Goal: Complete application form

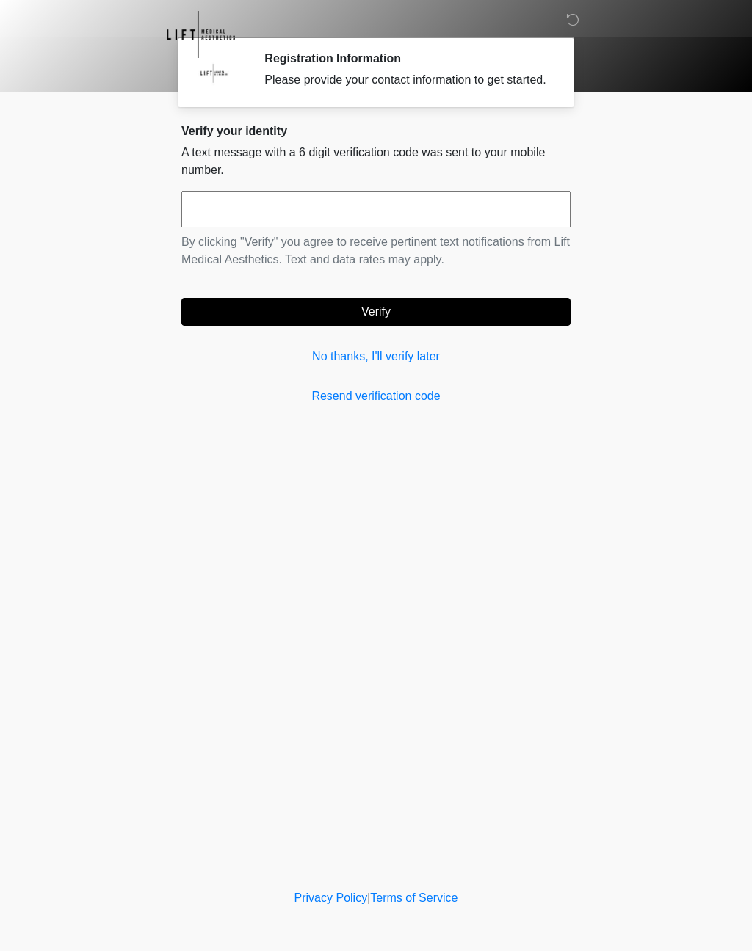
click at [423, 227] on input "text" at bounding box center [375, 209] width 389 height 37
type input "******"
click at [490, 326] on button "Verify" at bounding box center [375, 312] width 389 height 28
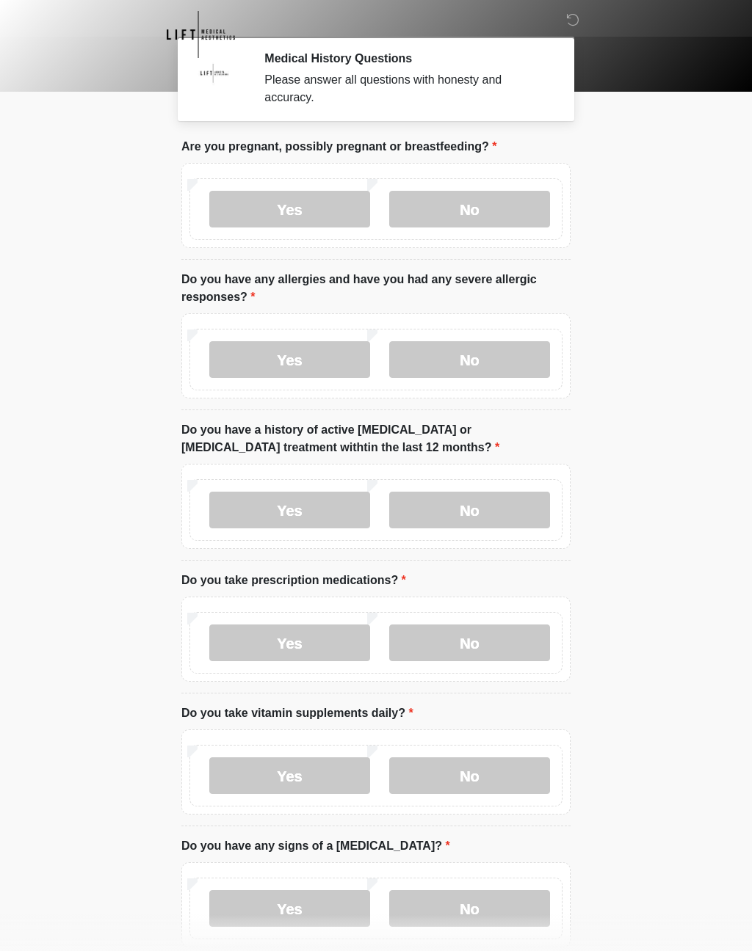
click at [498, 213] on label "No" at bounding box center [469, 209] width 161 height 37
click at [316, 360] on label "Yes" at bounding box center [289, 359] width 161 height 37
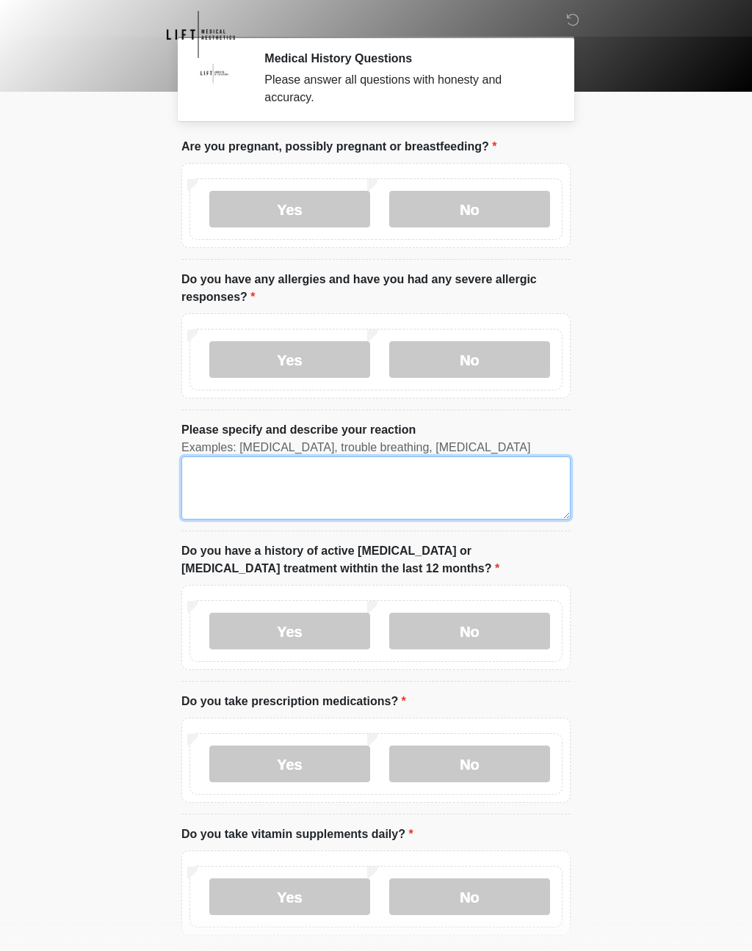
click at [398, 492] on textarea "Please specify and describe your reaction" at bounding box center [375, 488] width 389 height 63
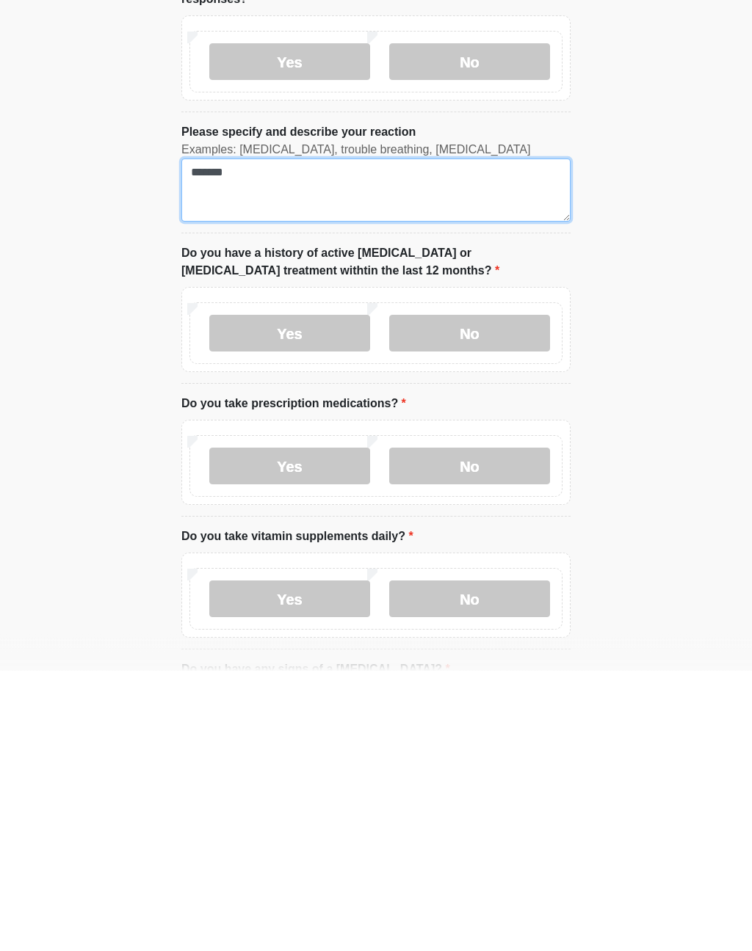
type textarea "*******"
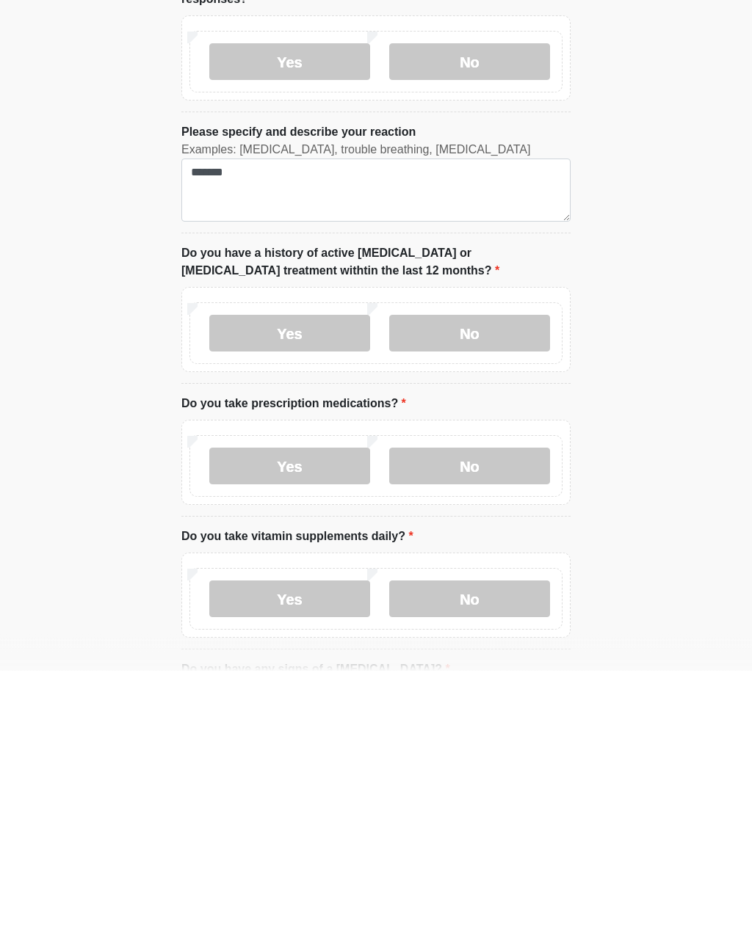
click at [502, 596] on label "No" at bounding box center [469, 614] width 161 height 37
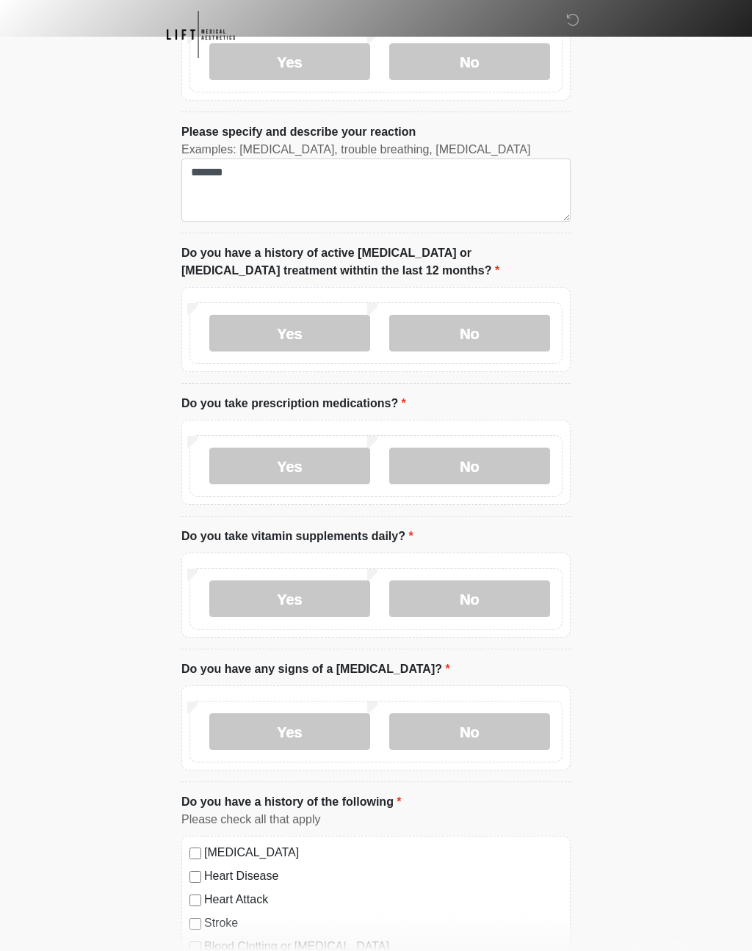
click at [497, 461] on label "No" at bounding box center [469, 466] width 161 height 37
click at [302, 609] on label "Yes" at bounding box center [289, 599] width 161 height 37
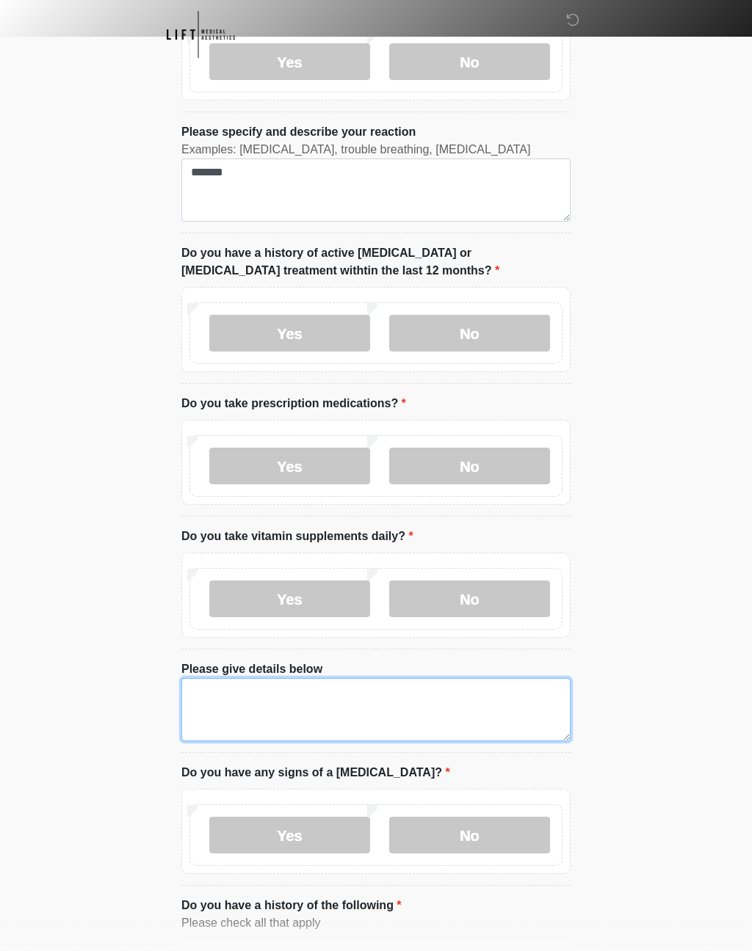
click at [320, 706] on textarea "Please give details below" at bounding box center [375, 709] width 389 height 63
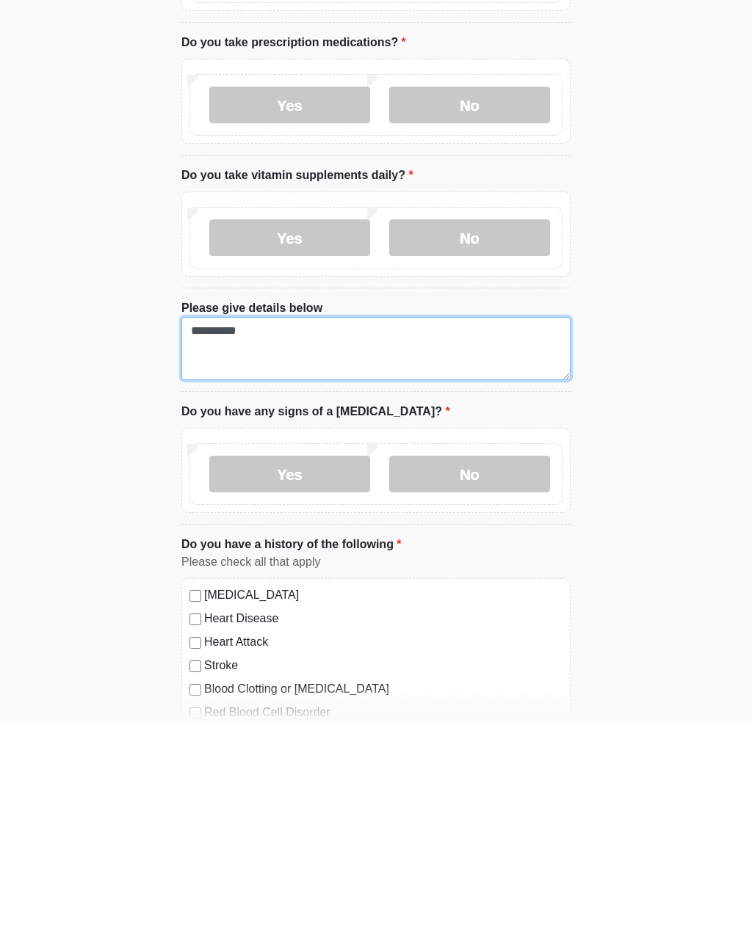
scroll to position [449, 0]
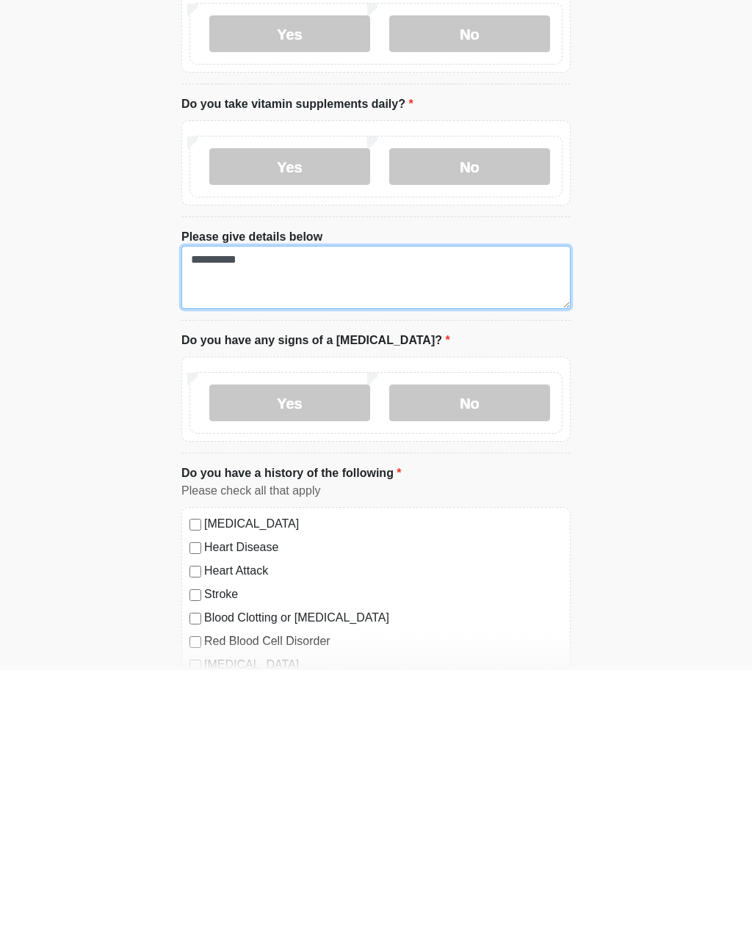
type textarea "*********"
click at [509, 666] on label "No" at bounding box center [469, 684] width 161 height 37
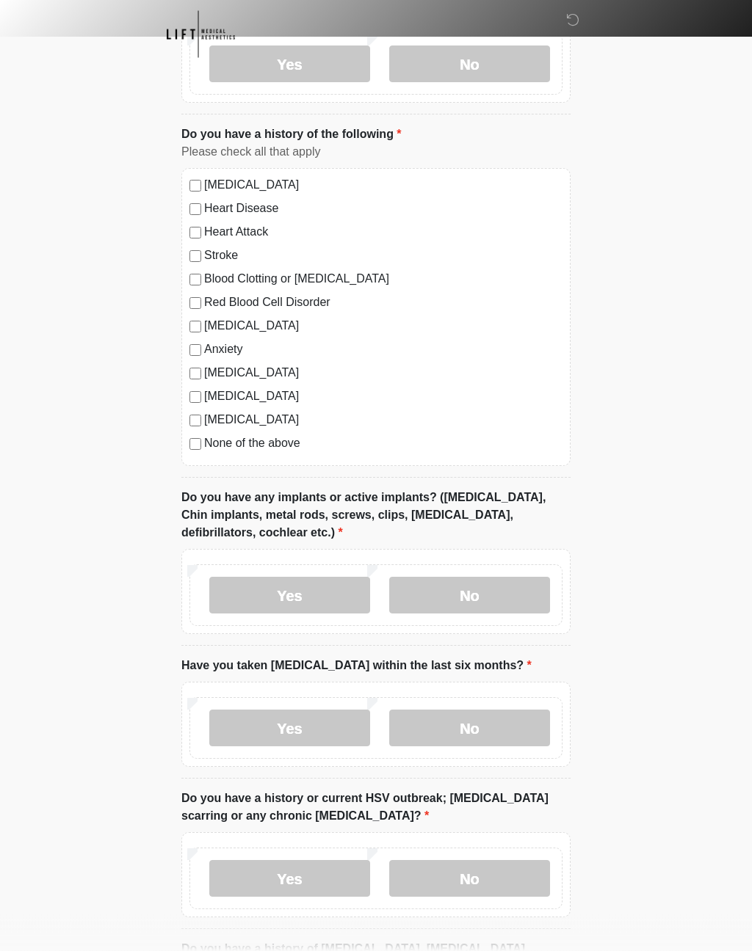
scroll to position [1092, 0]
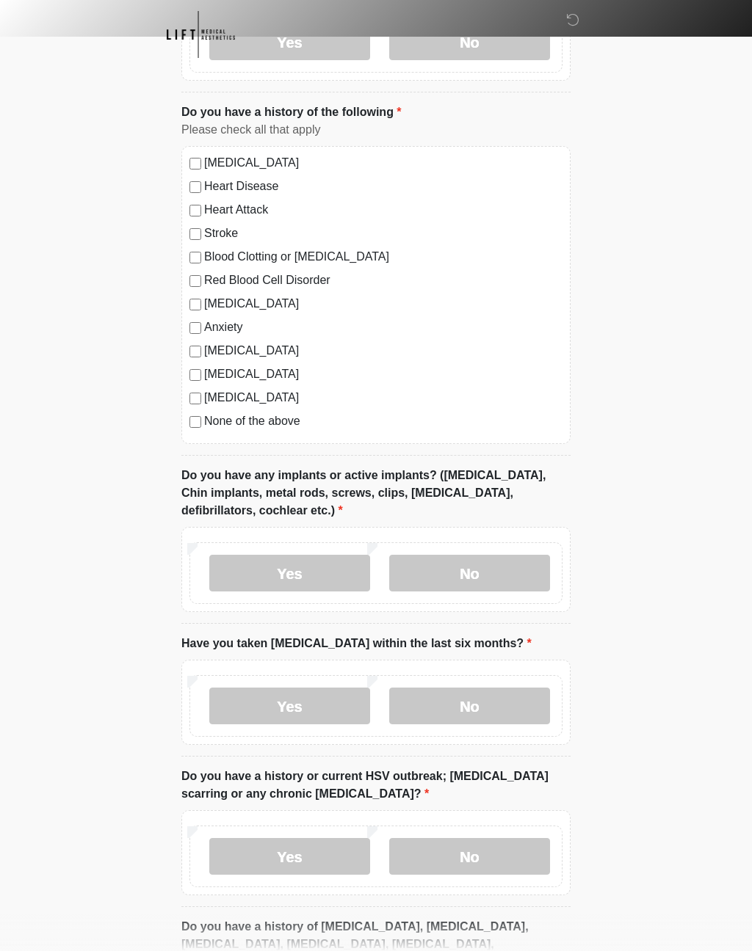
click at [519, 555] on label "No" at bounding box center [469, 573] width 161 height 37
click at [500, 703] on label "No" at bounding box center [469, 706] width 161 height 37
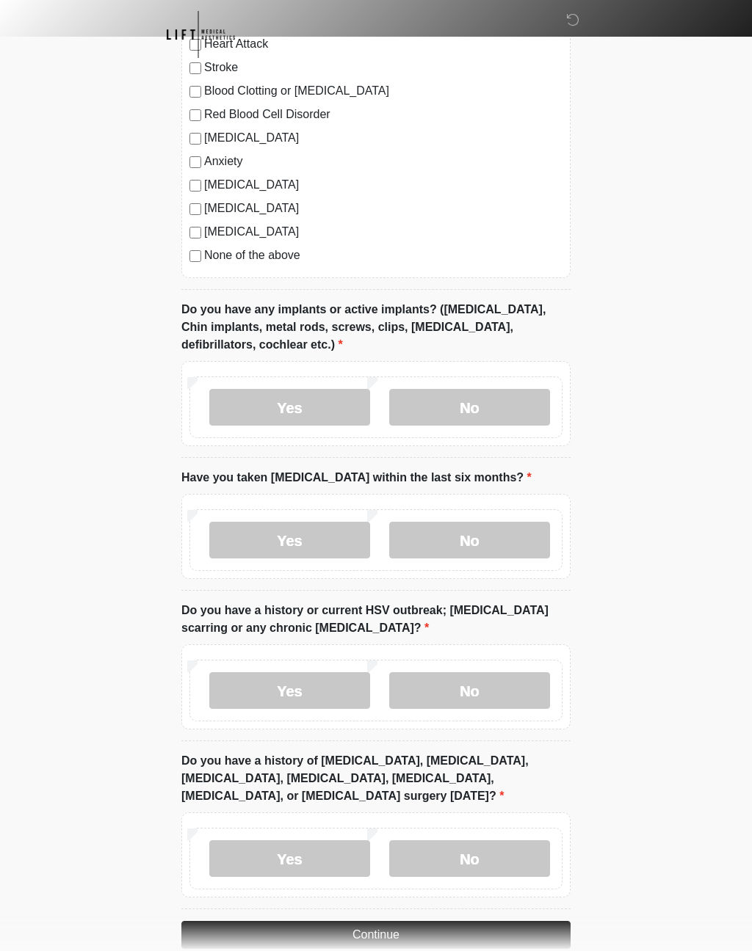
scroll to position [1307, 0]
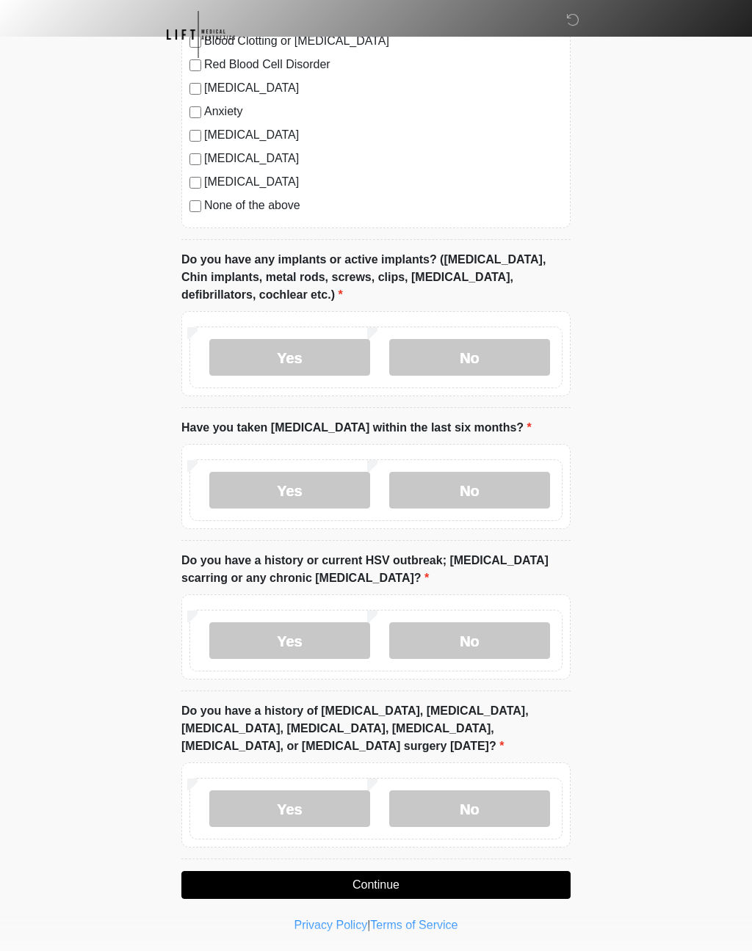
click at [513, 625] on label "No" at bounding box center [469, 641] width 161 height 37
click at [513, 805] on label "No" at bounding box center [469, 809] width 161 height 37
click at [471, 881] on button "Continue" at bounding box center [375, 885] width 389 height 28
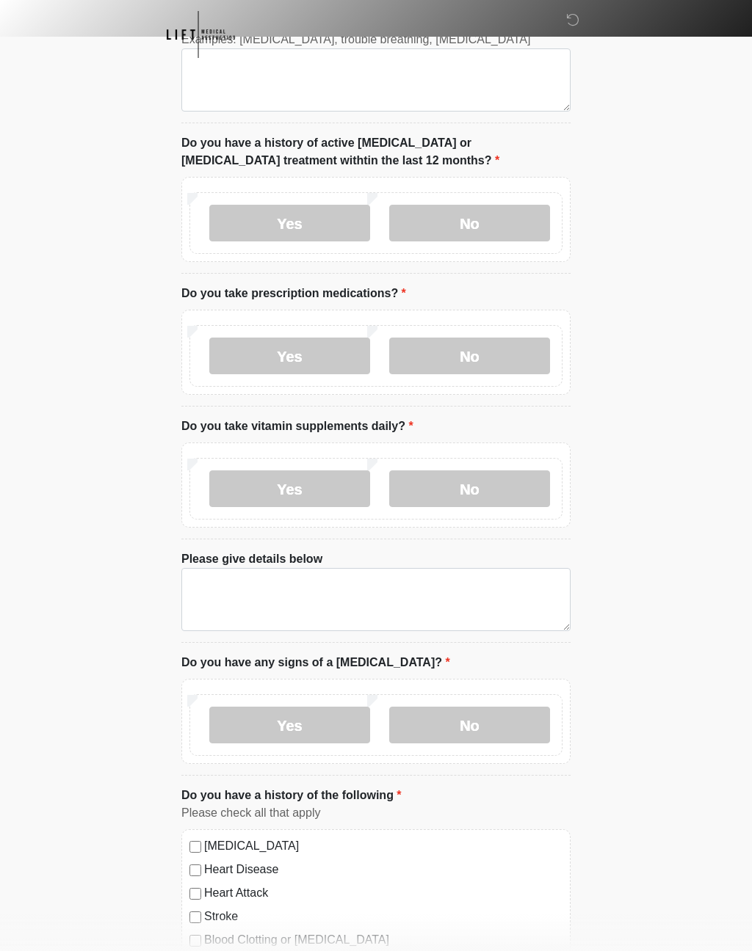
scroll to position [0, 0]
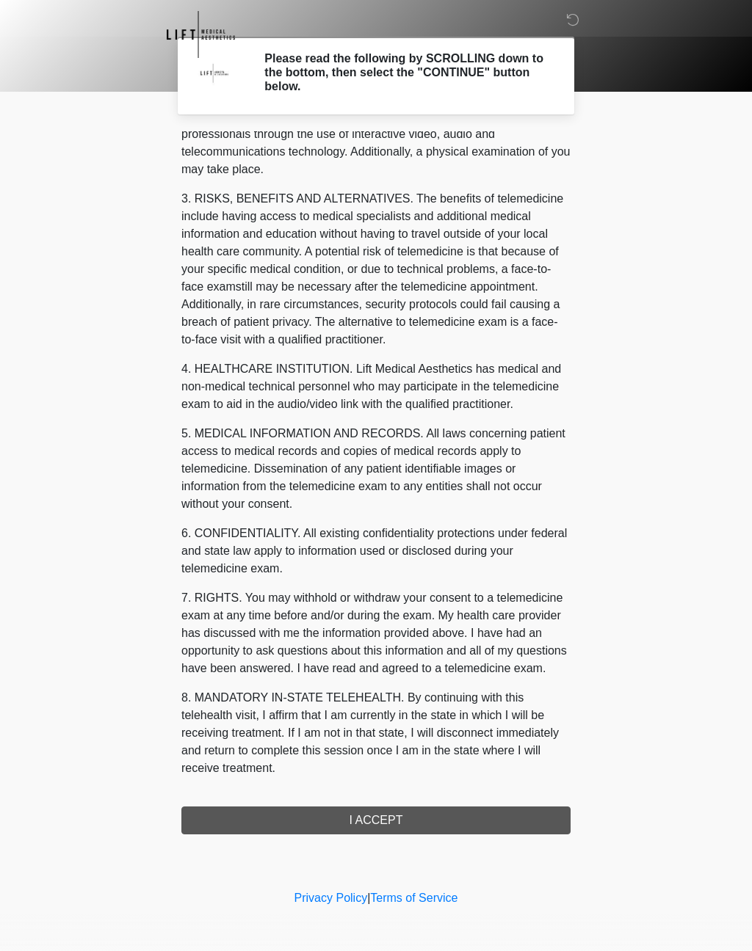
click at [413, 818] on div "1. PURPOSE. The purpose of this form is to obtain your consent for a telemedici…" at bounding box center [375, 482] width 389 height 703
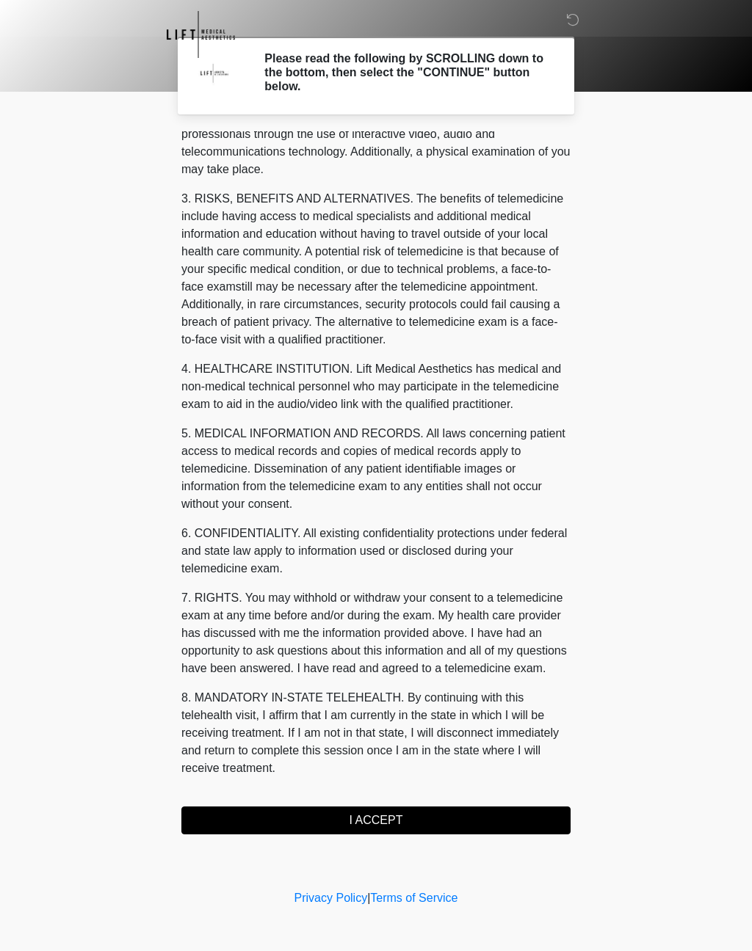
click at [386, 819] on button "I ACCEPT" at bounding box center [375, 821] width 389 height 28
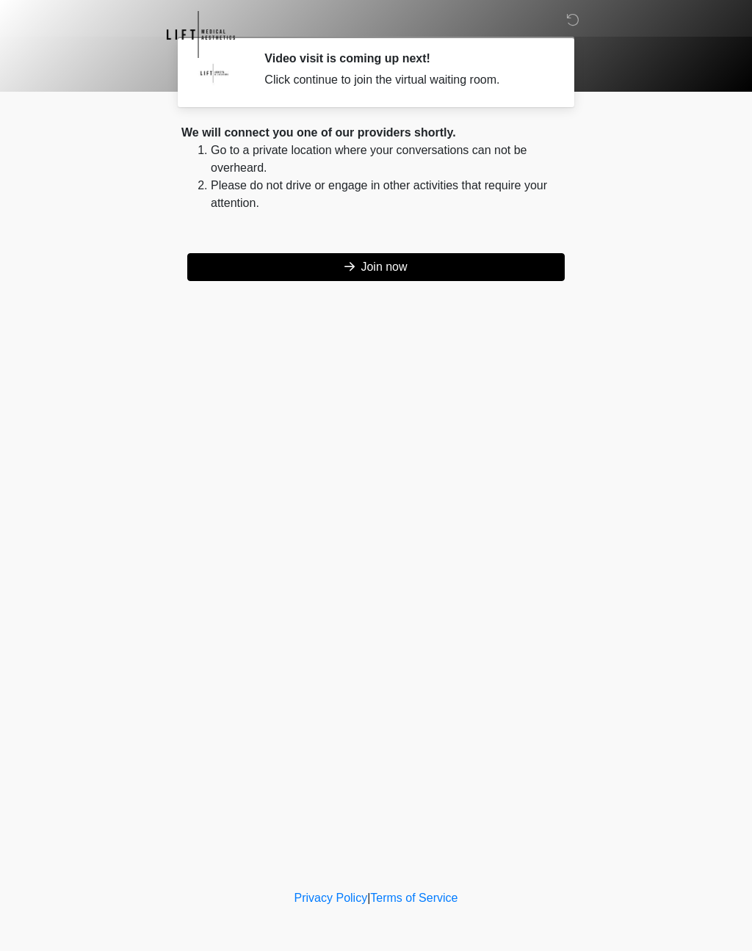
click at [425, 269] on button "Join now" at bounding box center [375, 267] width 377 height 28
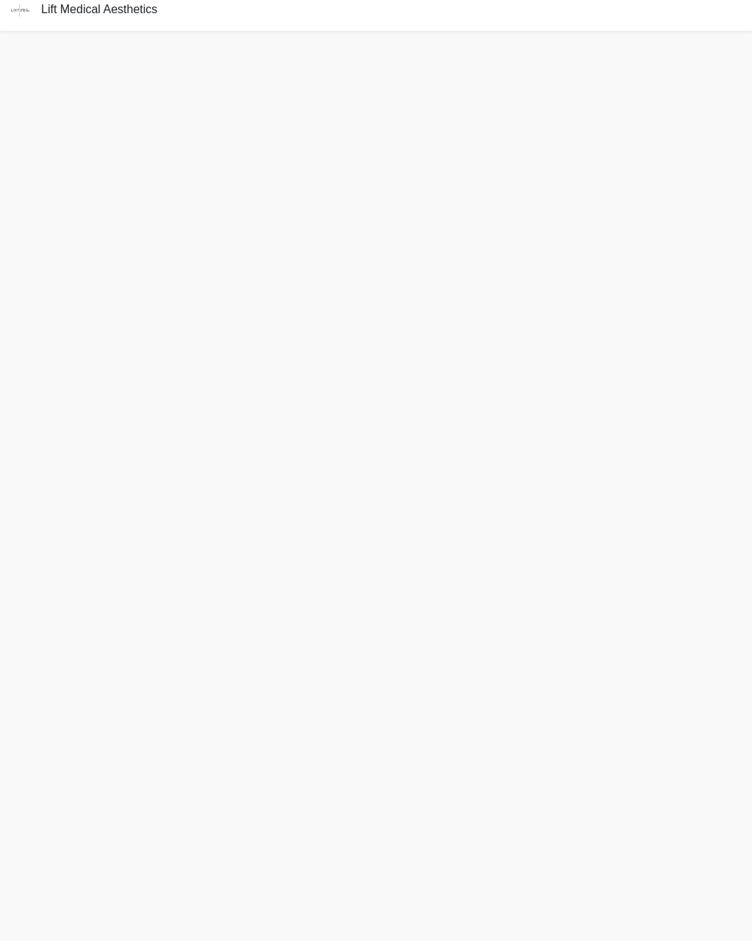
scroll to position [4, 0]
